Goal: Task Accomplishment & Management: Complete application form

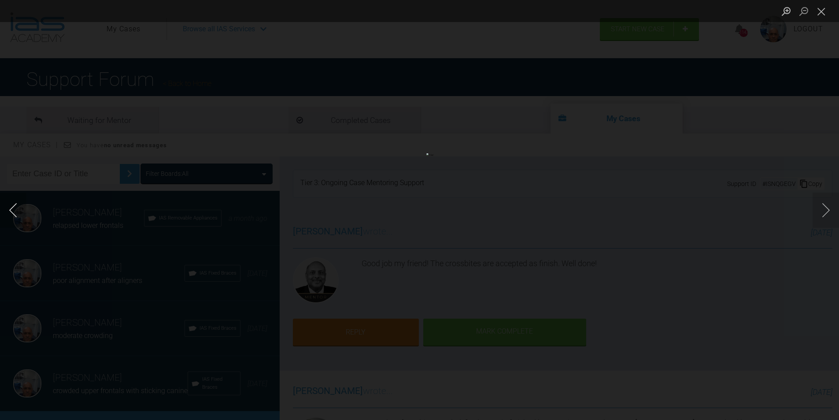
scroll to position [12411, 0]
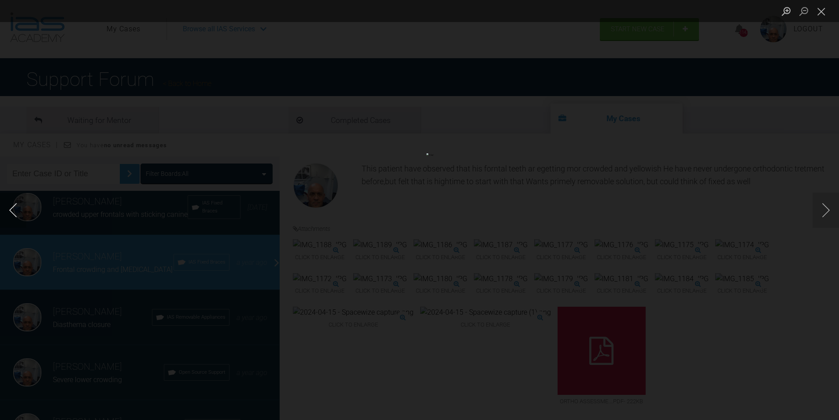
click at [11, 208] on button "Previous image" at bounding box center [13, 209] width 26 height 35
click at [824, 207] on button "Next image" at bounding box center [825, 209] width 26 height 35
click at [820, 12] on button "Close lightbox" at bounding box center [821, 11] width 18 height 15
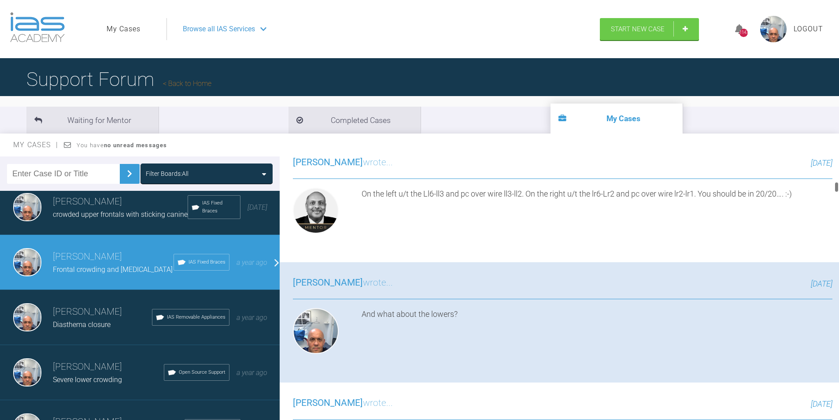
scroll to position [0, 0]
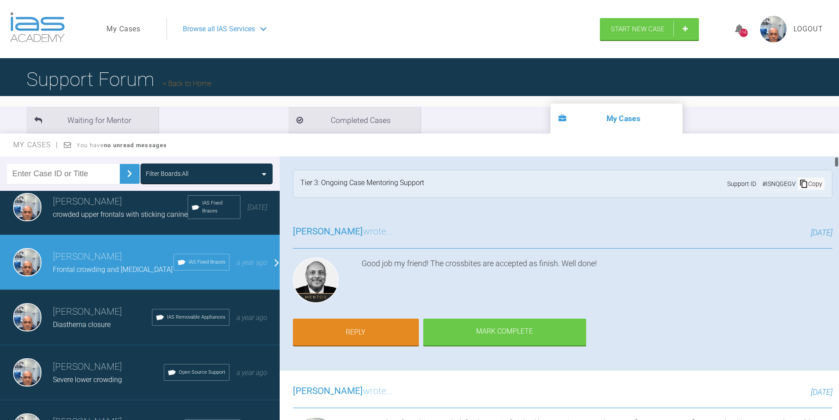
drag, startPoint x: 835, startPoint y: 396, endPoint x: 827, endPoint y: 144, distance: 252.9
click at [827, 144] on div "My Cases You have no unread messages Filter Boards: All [PERSON_NAME] relapsed …" at bounding box center [419, 284] width 839 height 303
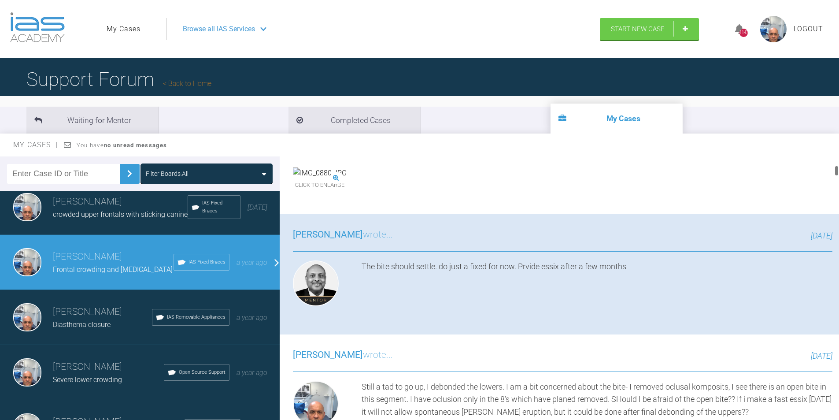
scroll to position [440, 0]
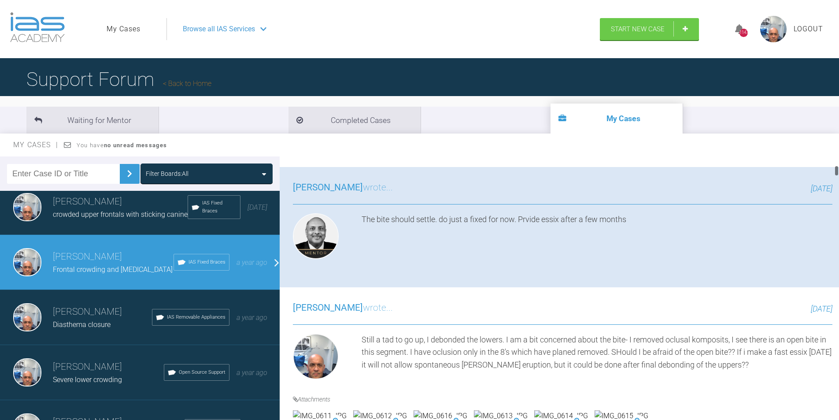
click at [715, 98] on img at bounding box center [742, 91] width 54 height 11
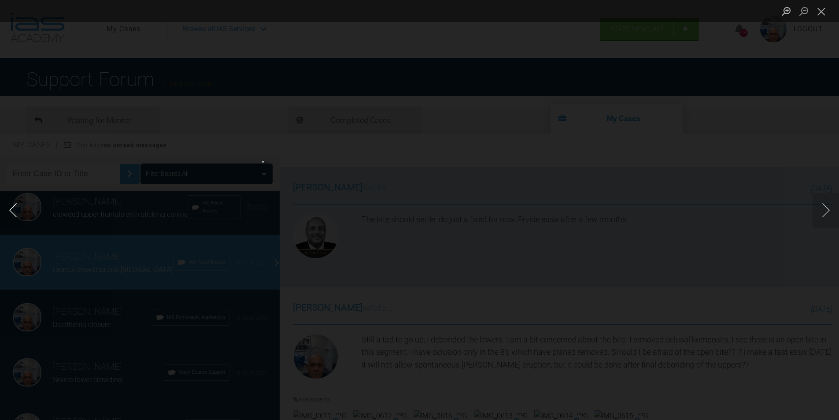
click at [11, 210] on button "Previous image" at bounding box center [13, 209] width 26 height 35
click at [821, 13] on button "Close lightbox" at bounding box center [821, 11] width 18 height 15
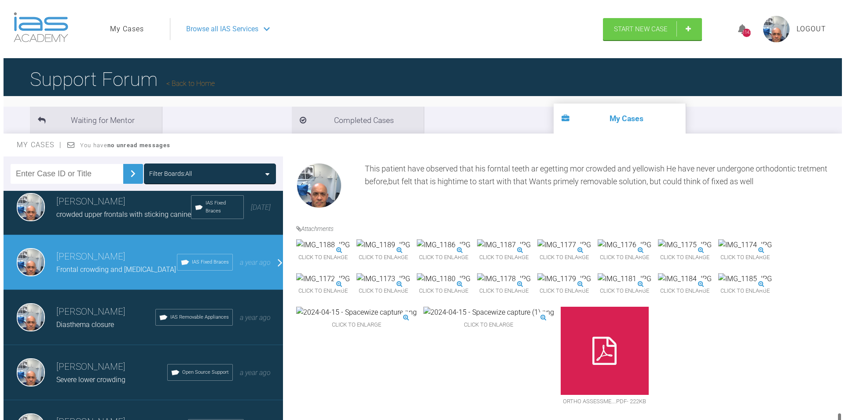
scroll to position [12475, 0]
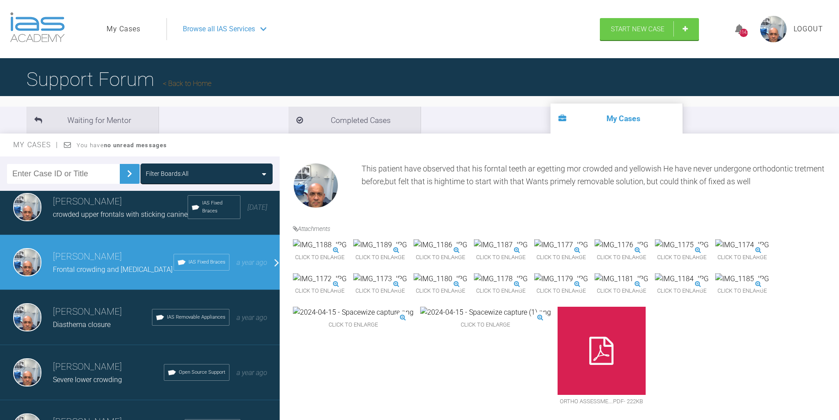
drag, startPoint x: 837, startPoint y: 166, endPoint x: 827, endPoint y: 419, distance: 253.0
click at [827, 419] on div "[PERSON_NAME] Frontal crowding and [MEDICAL_DATA] a few seconds ago Tier 3: Ong…" at bounding box center [559, 289] width 559 height 267
click at [347, 284] on img at bounding box center [320, 278] width 54 height 11
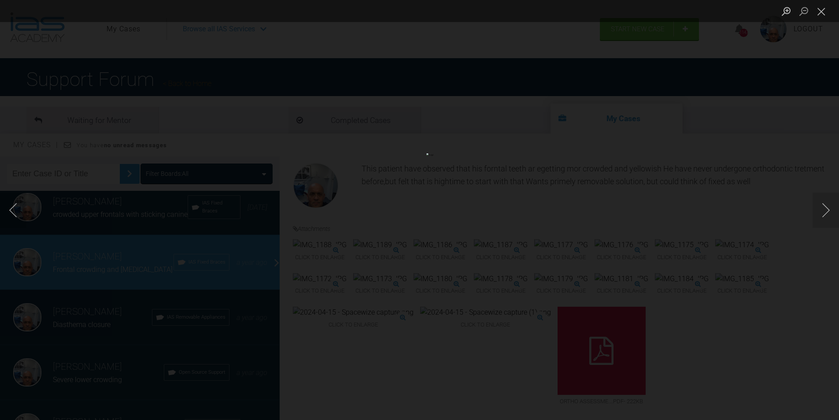
click at [817, 12] on button "Close lightbox" at bounding box center [821, 11] width 18 height 15
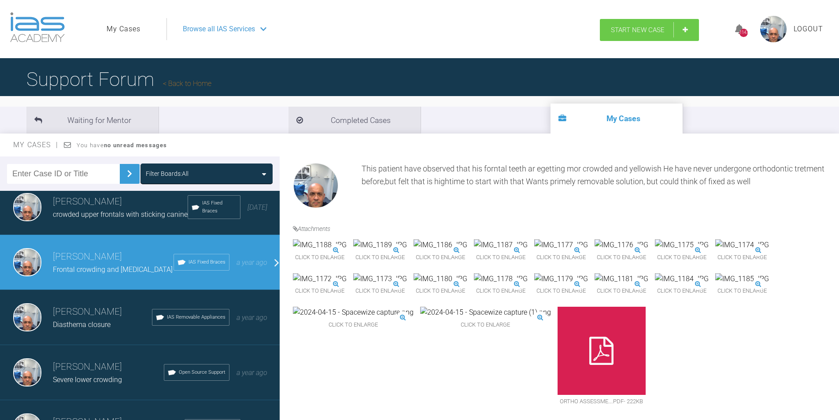
click at [639, 29] on span "Start New Case" at bounding box center [638, 30] width 54 height 8
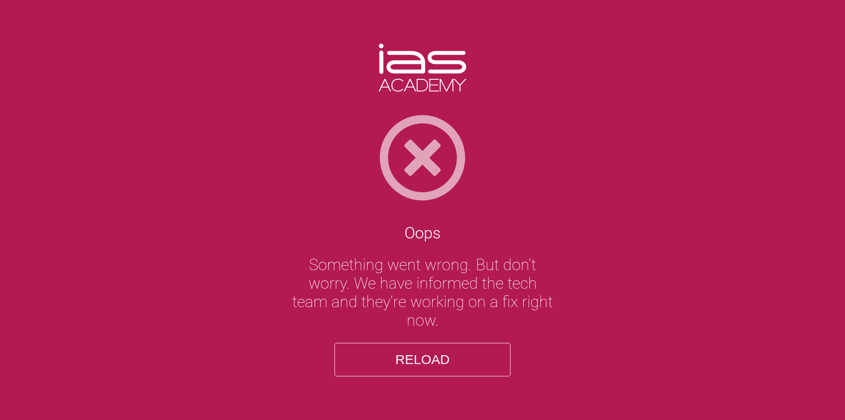
click at [418, 363] on button "Reload" at bounding box center [423, 359] width 176 height 33
click at [422, 362] on button "Reload" at bounding box center [423, 359] width 176 height 33
click at [423, 153] on img at bounding box center [422, 158] width 845 height 88
click at [431, 70] on img at bounding box center [423, 68] width 88 height 48
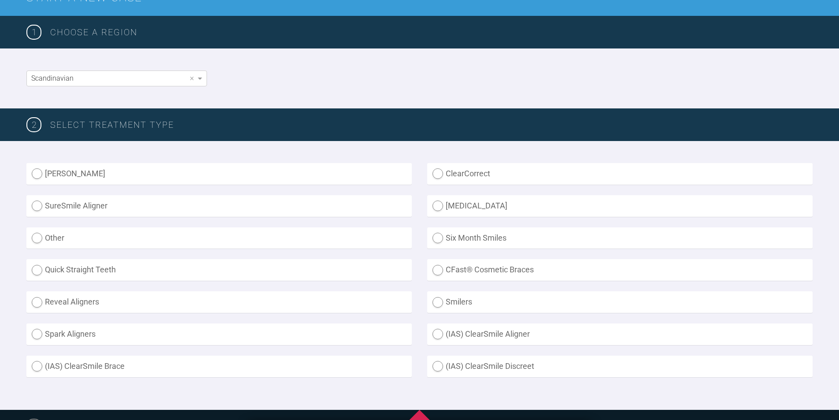
scroll to position [176, 0]
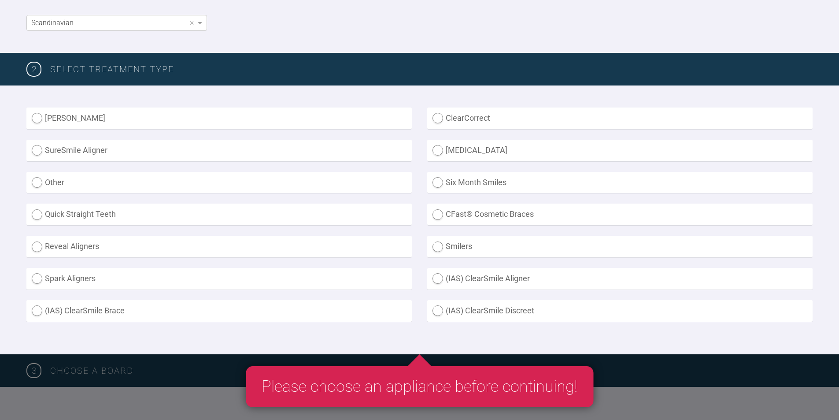
click at [39, 150] on label "SureSmile Aligner" at bounding box center [218, 151] width 385 height 22
radio Aligner "true"
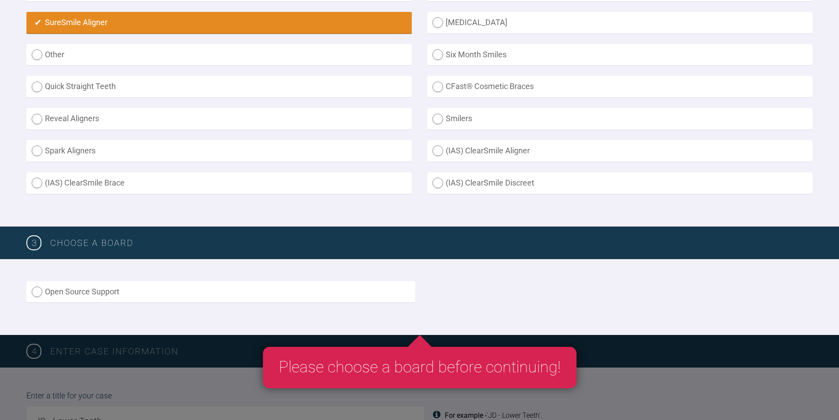
scroll to position [308, 0]
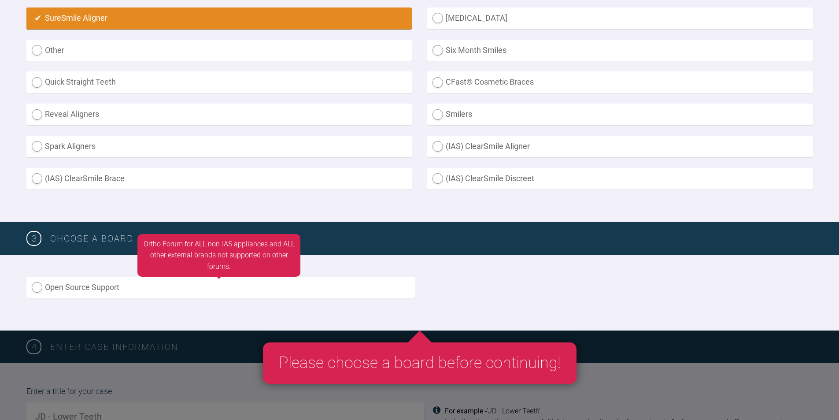
click at [35, 288] on label "Open Source Support" at bounding box center [220, 288] width 389 height 22
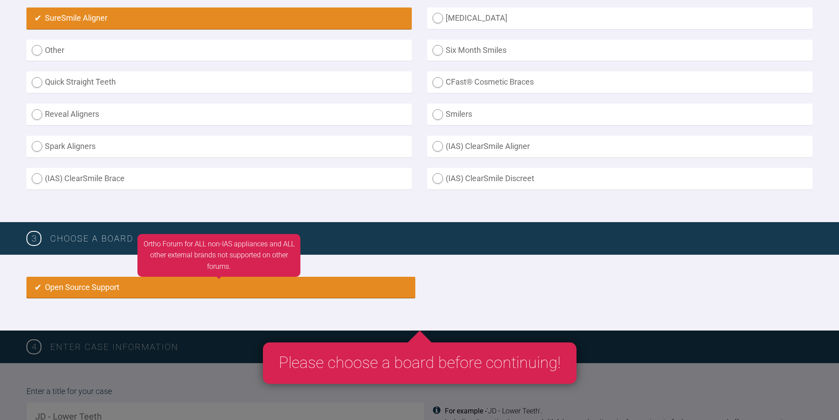
radio input "true"
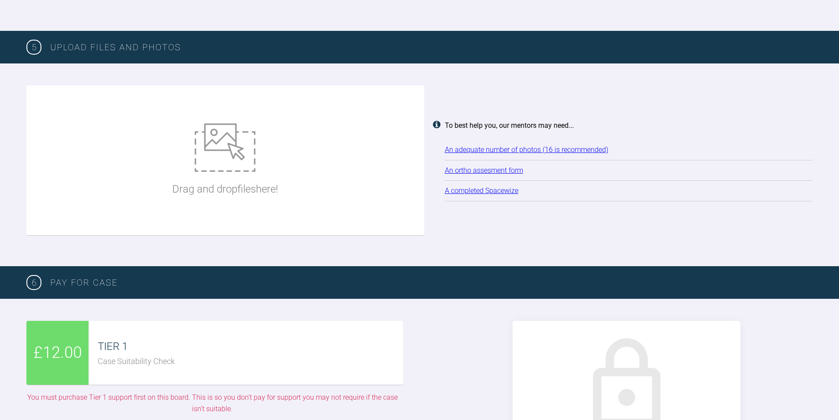
scroll to position [1203, 0]
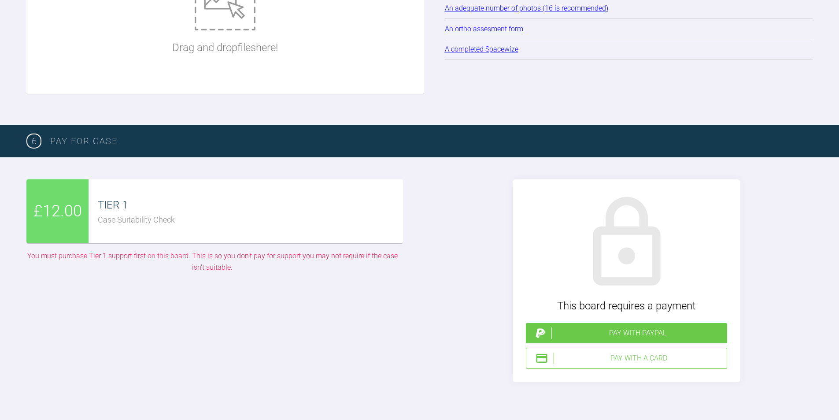
click at [630, 332] on div "Pay with PayPal" at bounding box center [637, 332] width 172 height 11
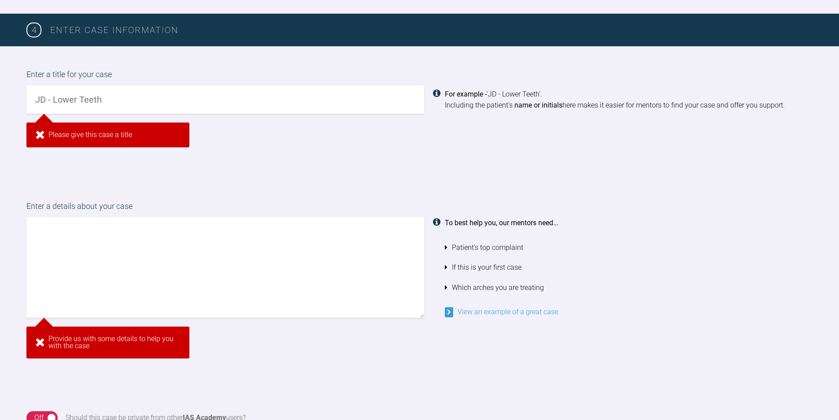
scroll to position [615, 0]
